Goal: Information Seeking & Learning: Learn about a topic

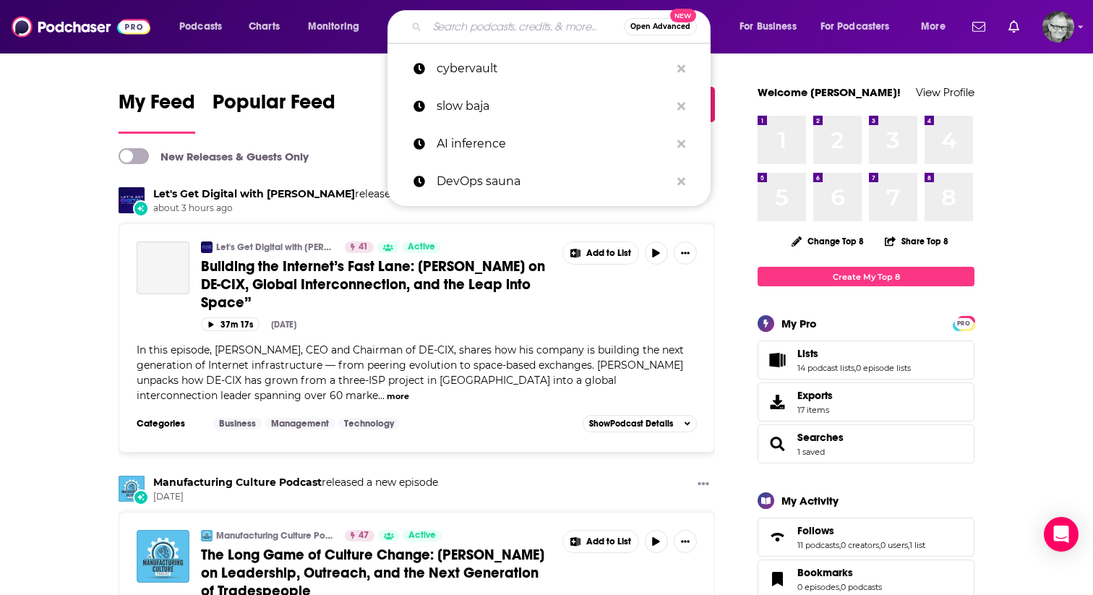
click at [464, 26] on input "Search podcasts, credits, & more..." at bounding box center [525, 26] width 197 height 23
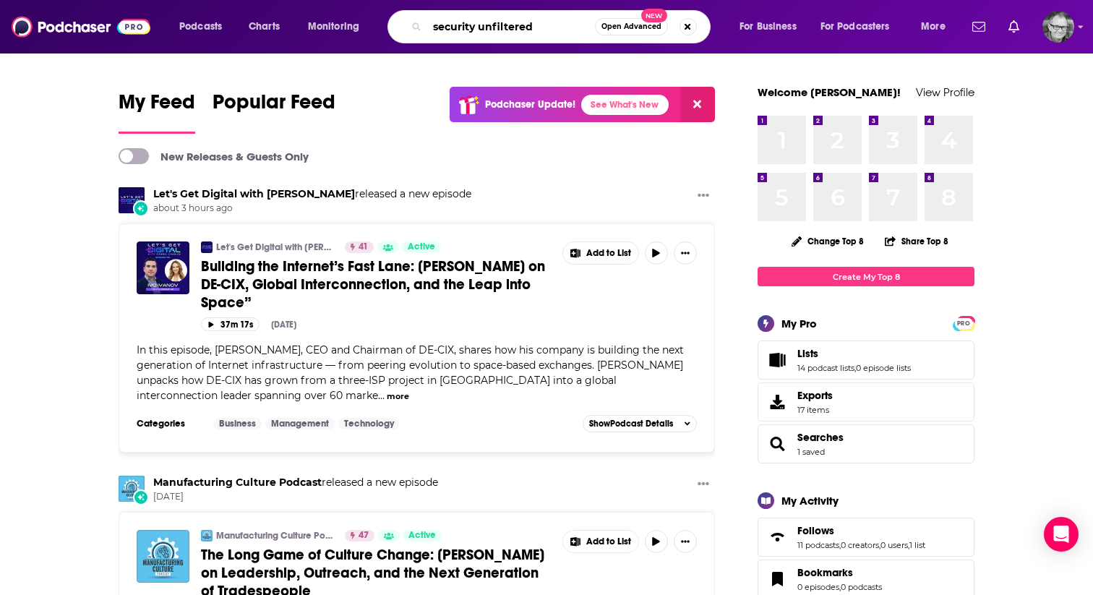
type input "security unfiltered"
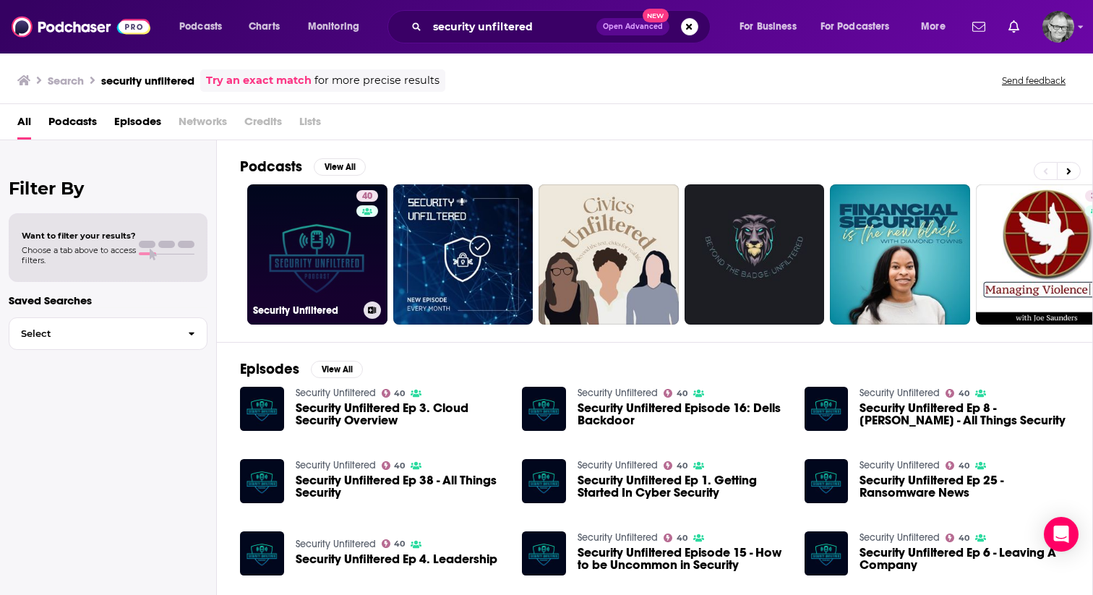
click at [322, 215] on link "40 Security Unfiltered" at bounding box center [317, 254] width 140 height 140
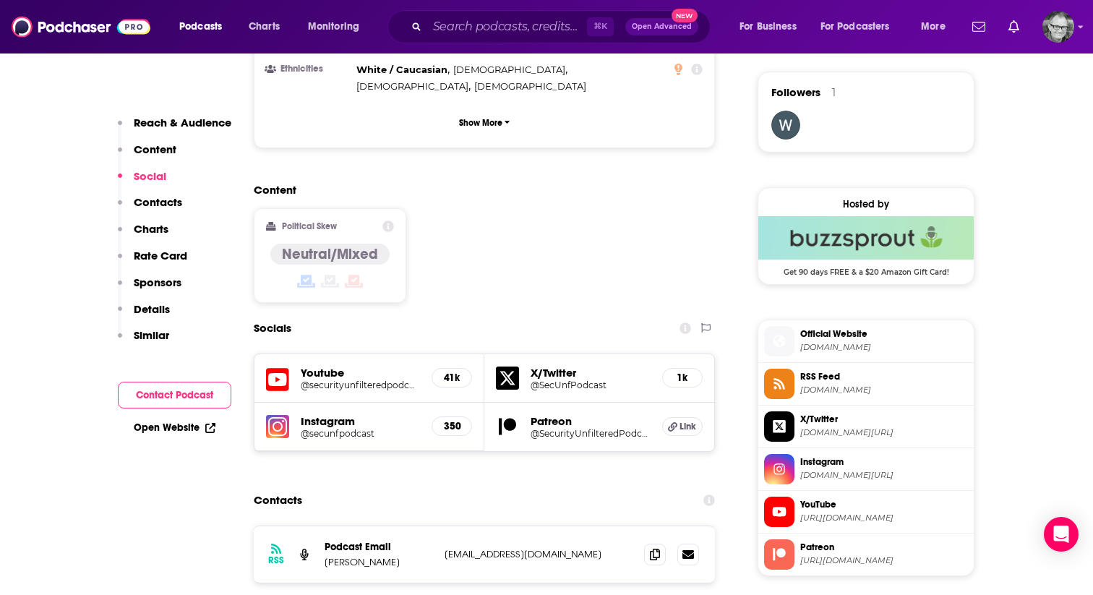
scroll to position [1077, 0]
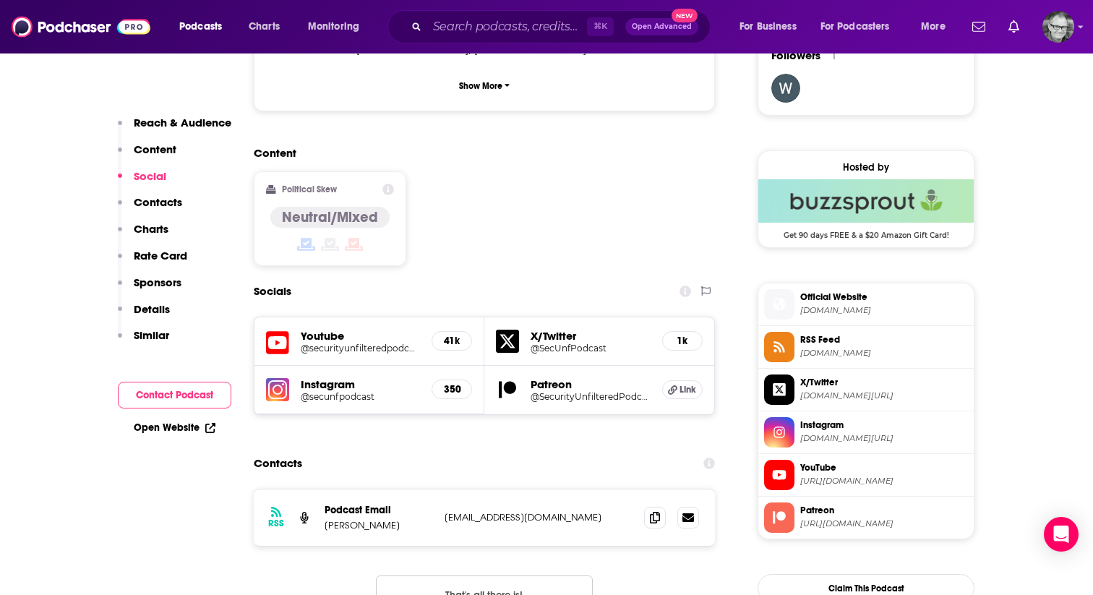
click at [545, 329] on h5 "X/Twitter" at bounding box center [591, 336] width 120 height 14
click at [546, 329] on h5 "X/Twitter" at bounding box center [591, 336] width 120 height 14
click at [508, 330] on icon at bounding box center [507, 341] width 23 height 23
click at [275, 378] on img at bounding box center [277, 389] width 23 height 23
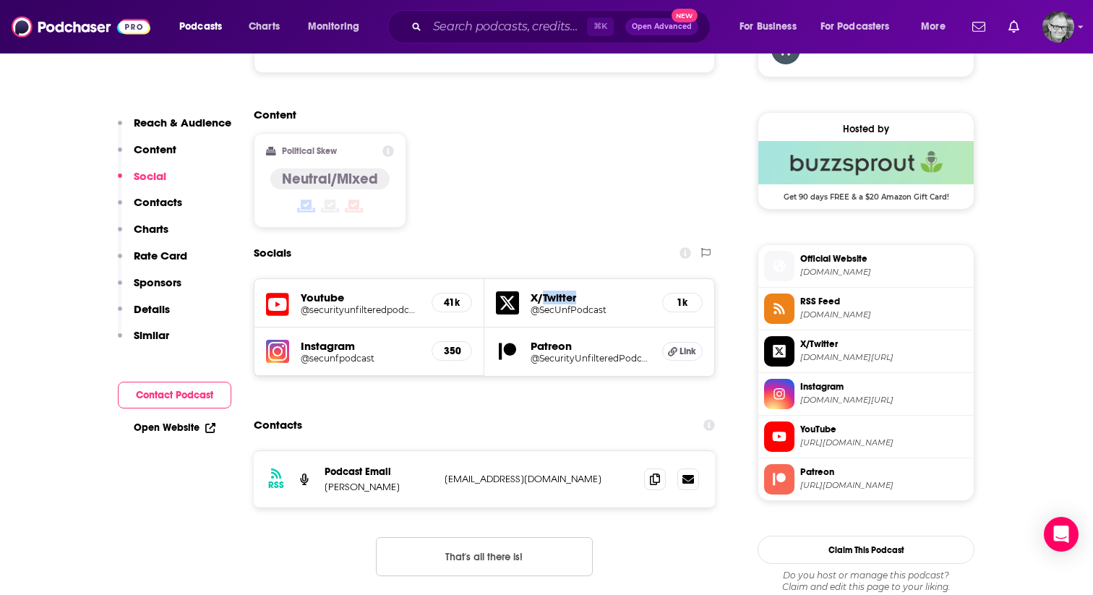
scroll to position [1148, 0]
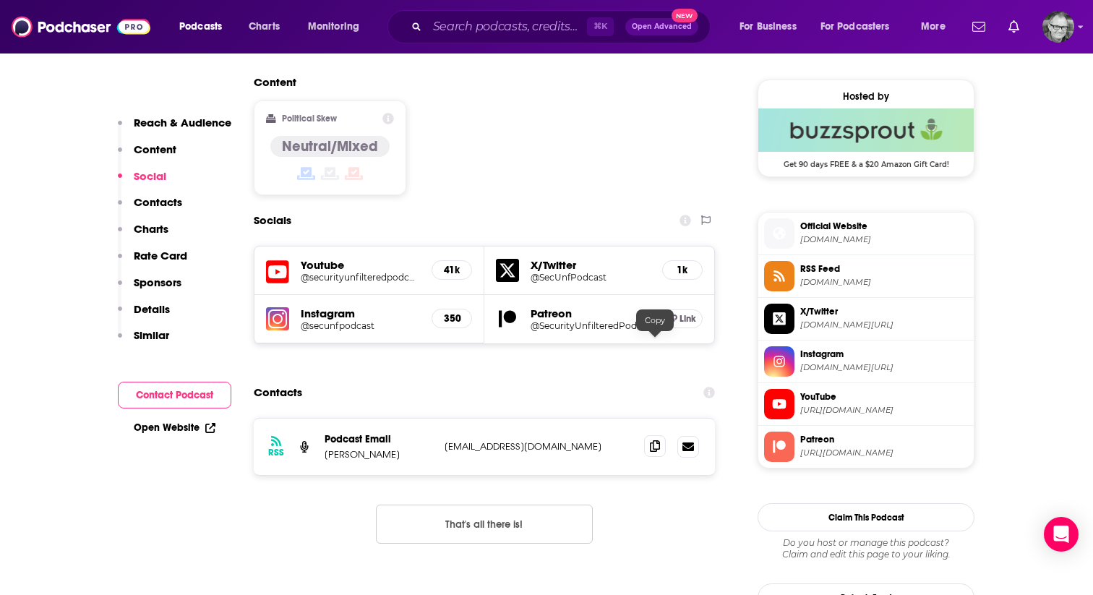
click at [653, 440] on icon at bounding box center [655, 446] width 10 height 12
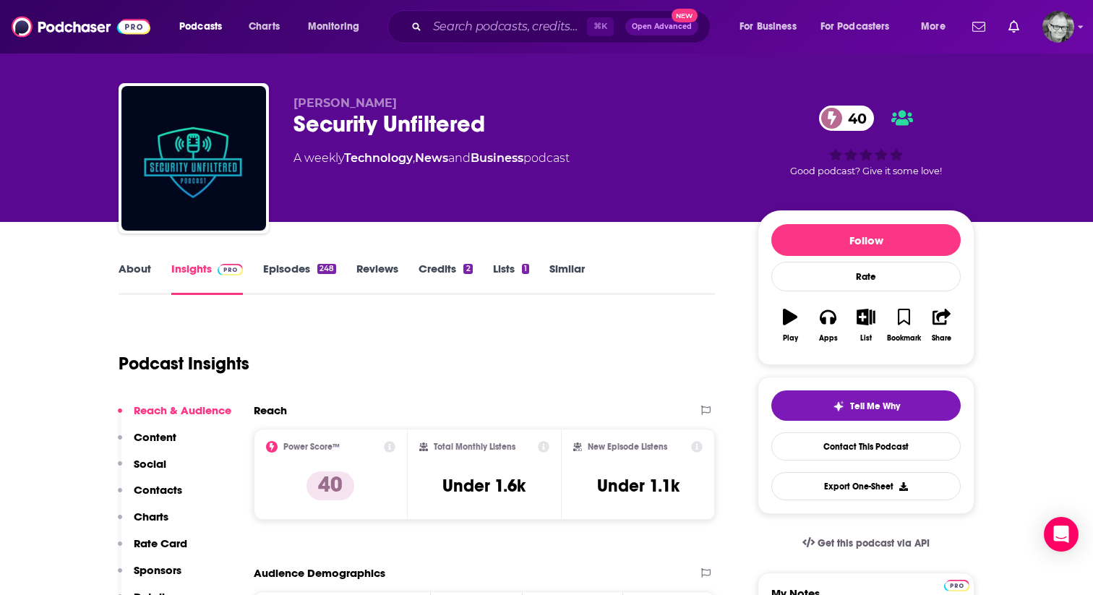
scroll to position [0, 0]
